Goal: Information Seeking & Learning: Learn about a topic

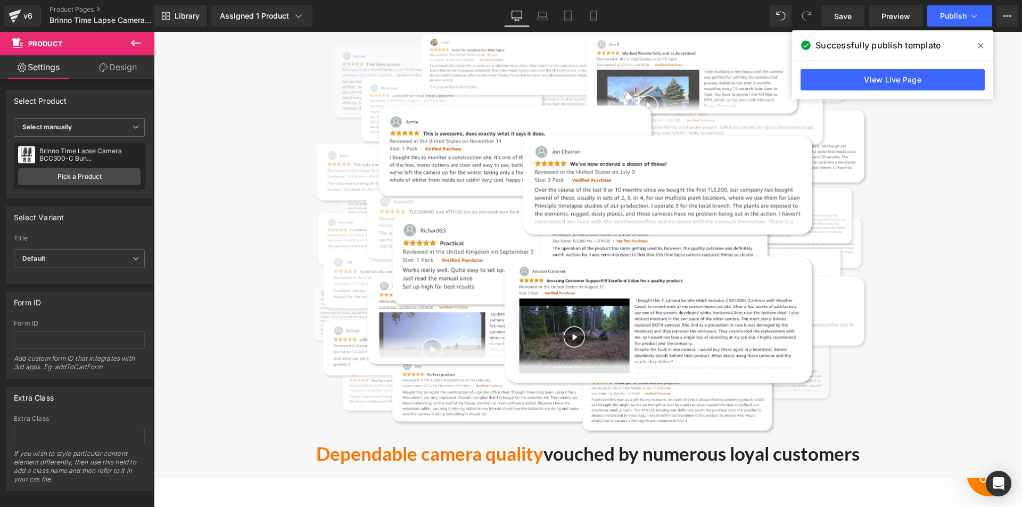
scroll to position [4044, 0]
click at [981, 45] on icon at bounding box center [979, 45] width 5 height 5
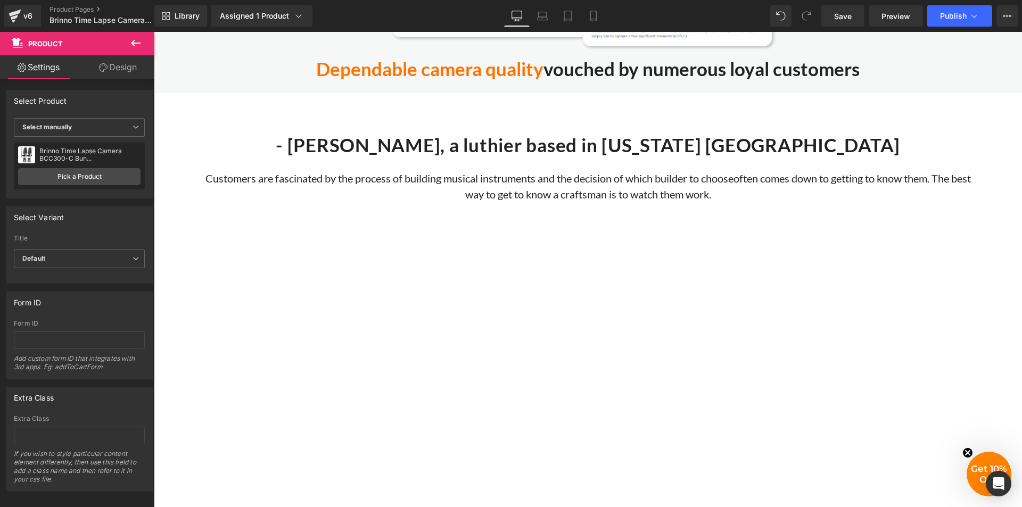
scroll to position [4310, 0]
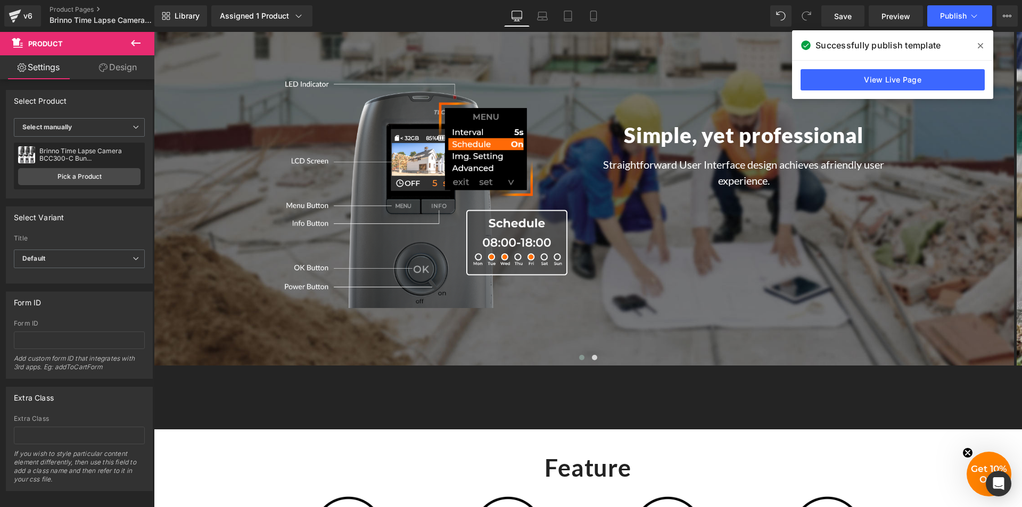
scroll to position [1756, 0]
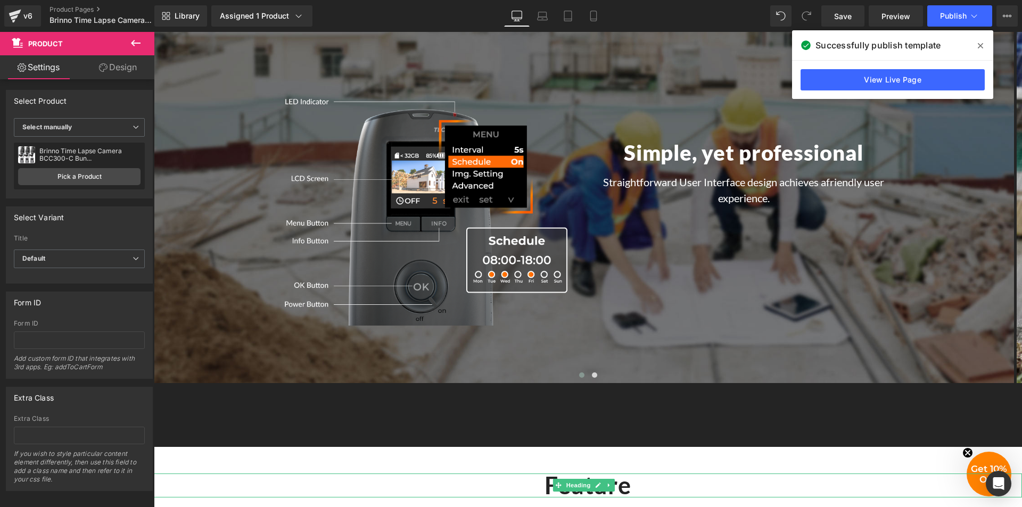
click at [275, 488] on h1 "Feature" at bounding box center [588, 486] width 868 height 24
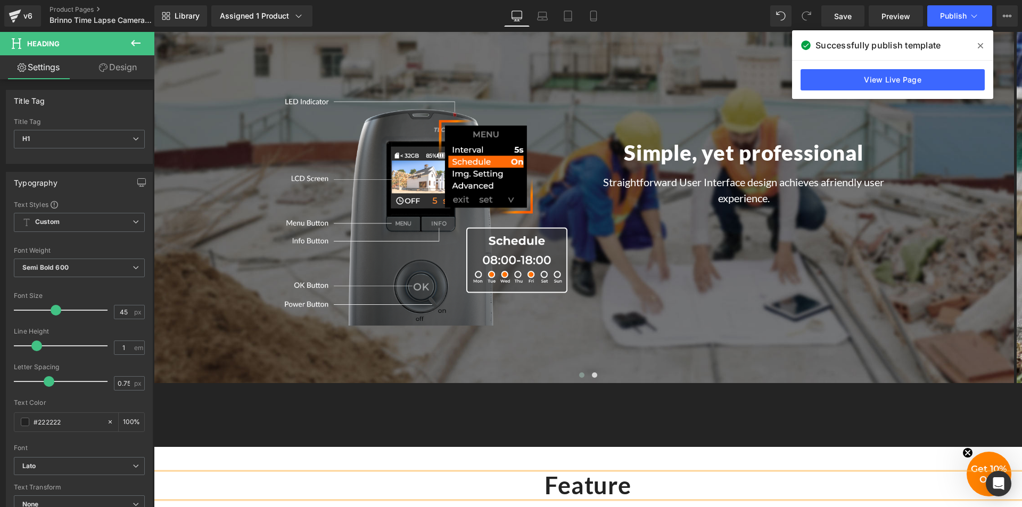
click at [978, 45] on span at bounding box center [980, 45] width 17 height 17
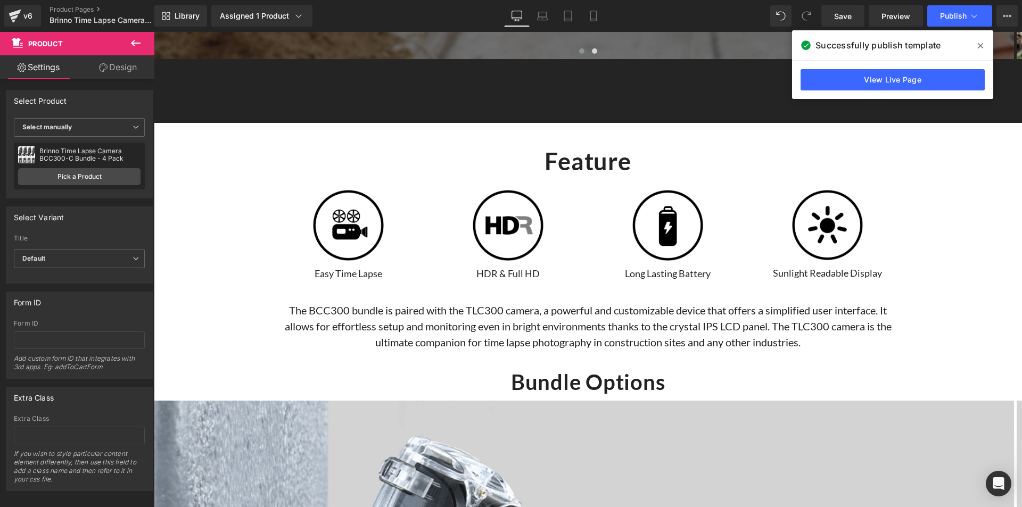
scroll to position [2075, 0]
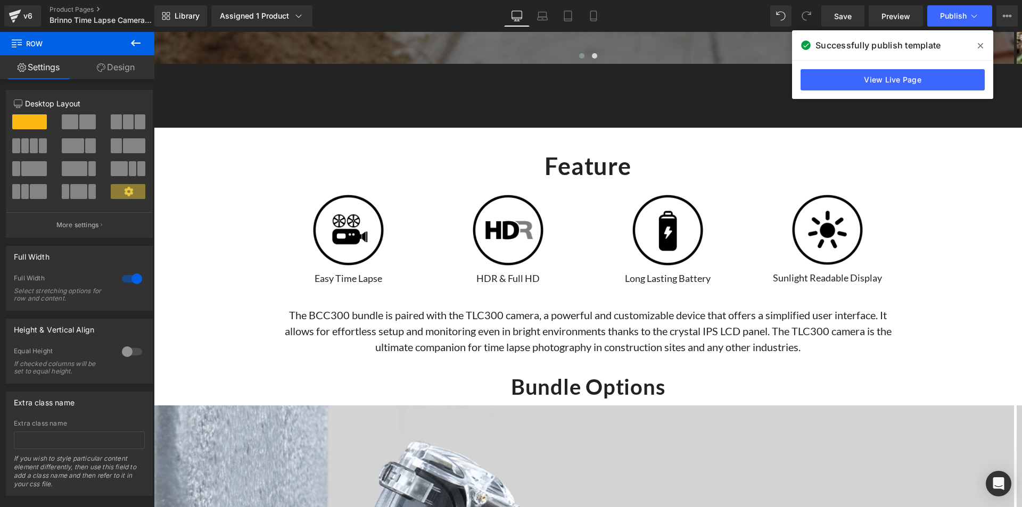
click at [982, 43] on icon at bounding box center [979, 46] width 5 height 9
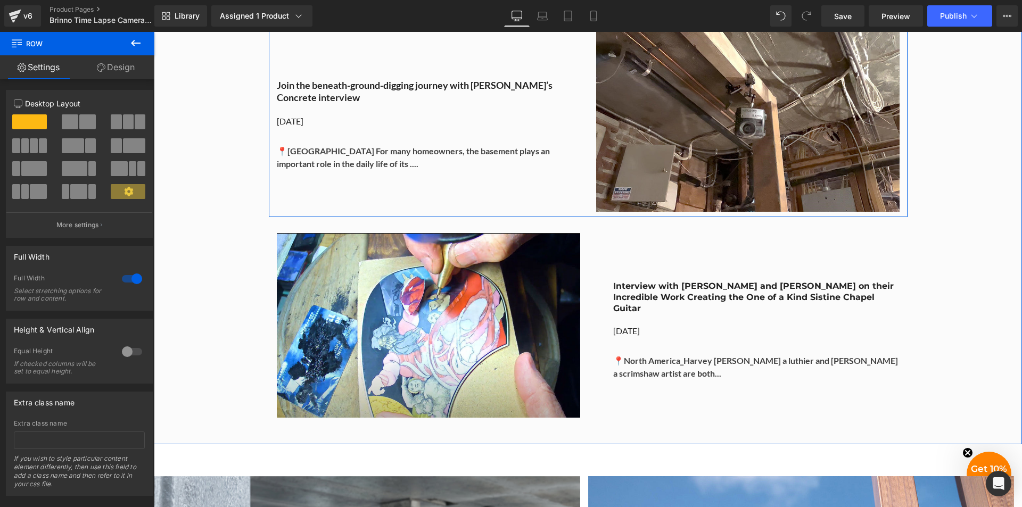
scroll to position [5108, 0]
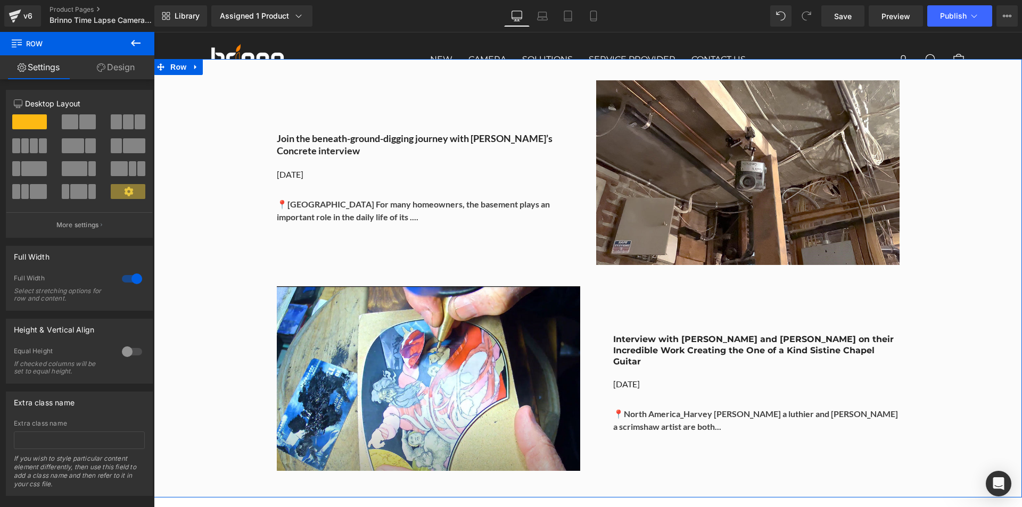
click at [969, 196] on div "Image Join the beneath-ground-digging journey with Gold’s Concrete interview He…" at bounding box center [588, 270] width 868 height 412
